Goal: Navigation & Orientation: Find specific page/section

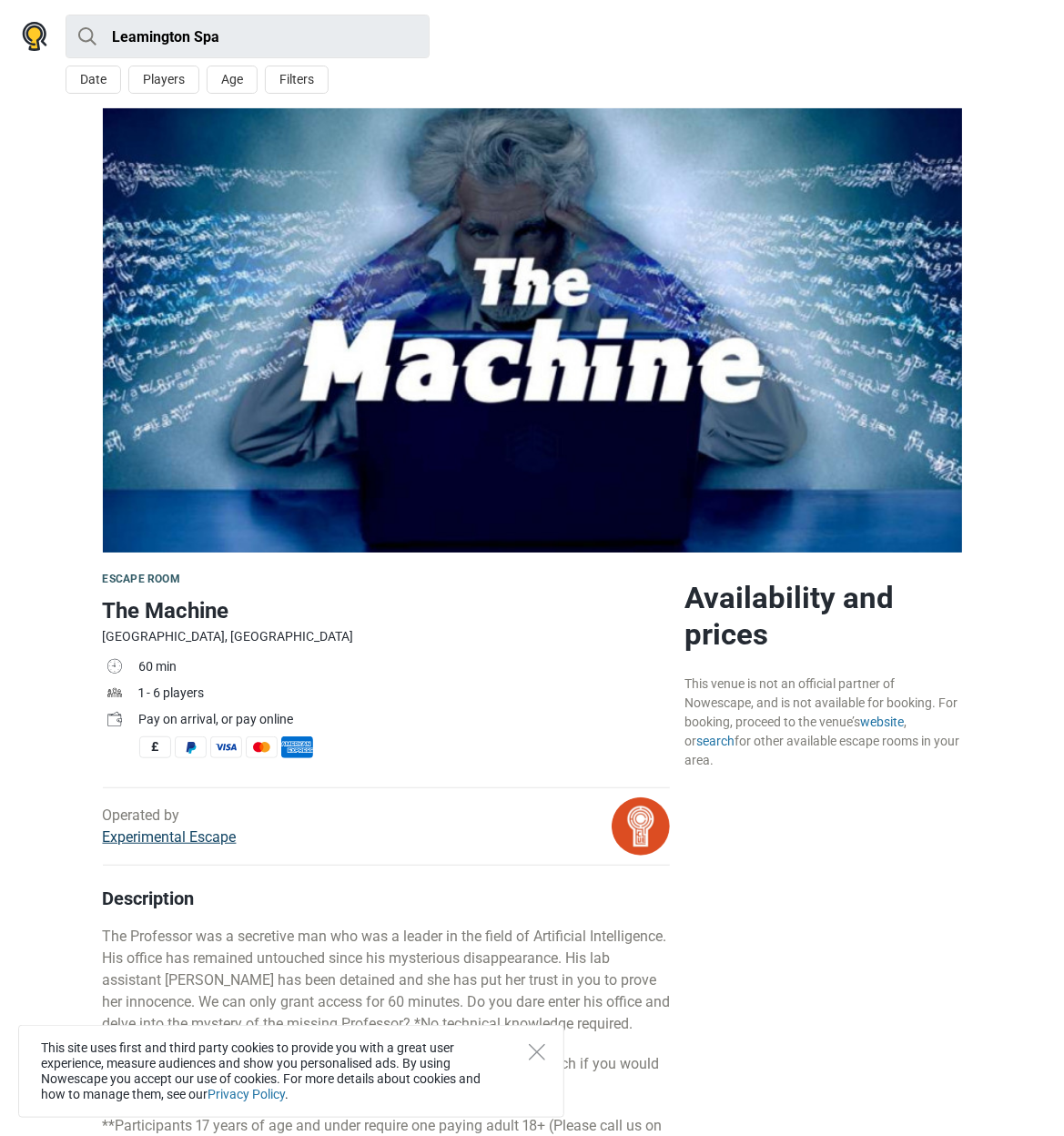
click at [173, 840] on link "Experimental Escape" at bounding box center [170, 837] width 134 height 18
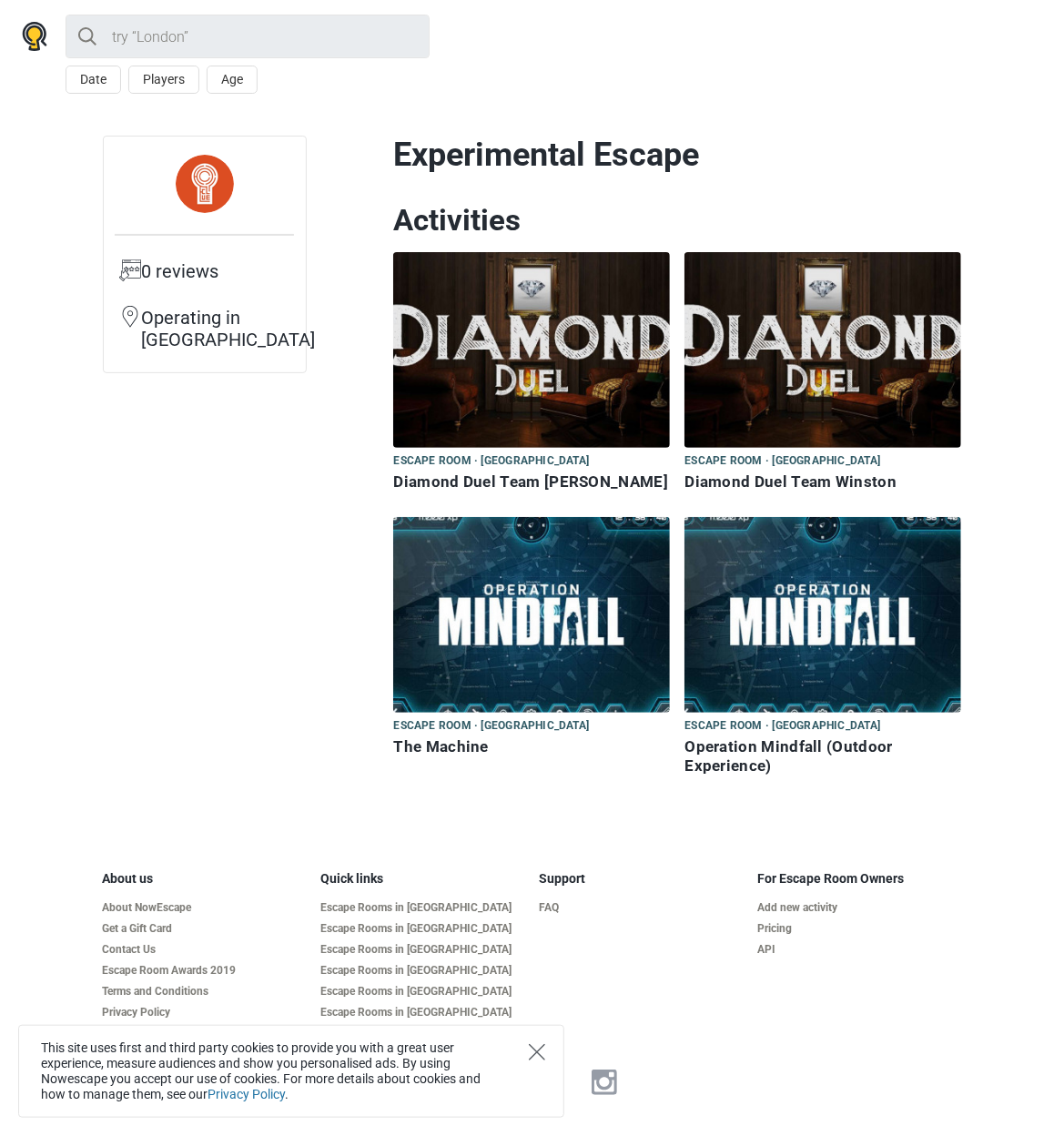
click at [536, 1061] on icon "Close" at bounding box center [536, 1052] width 17 height 17
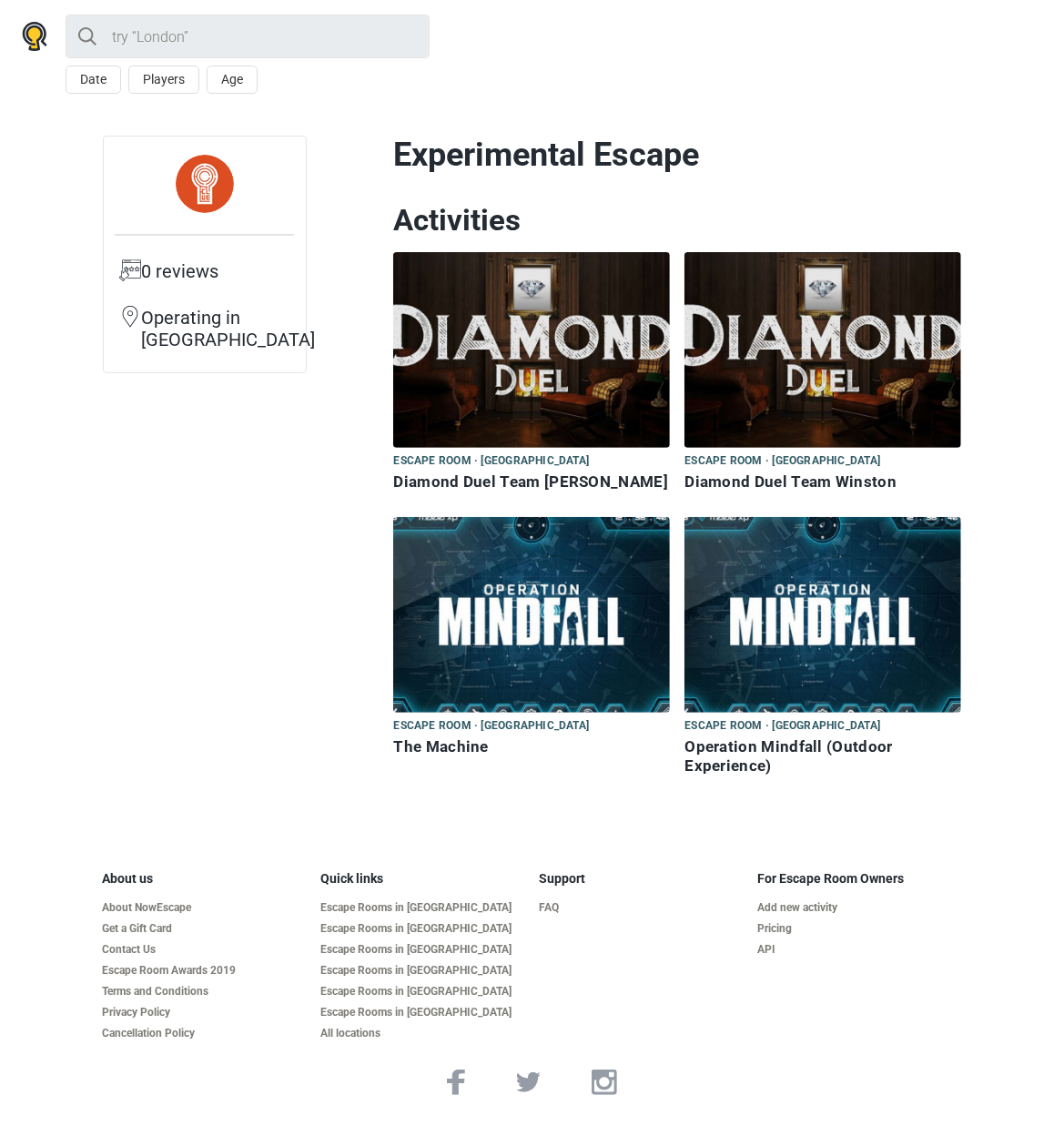
drag, startPoint x: 392, startPoint y: 147, endPoint x: 699, endPoint y: 154, distance: 307.1
click at [699, 154] on div "Experimental Escape Activities Escape room · Leamington Spa Escape room Diamond…" at bounding box center [677, 475] width 583 height 679
copy h1 "Experimental Escape"
click at [539, 359] on img at bounding box center [532, 350] width 277 height 196
